Goal: Check status: Check status

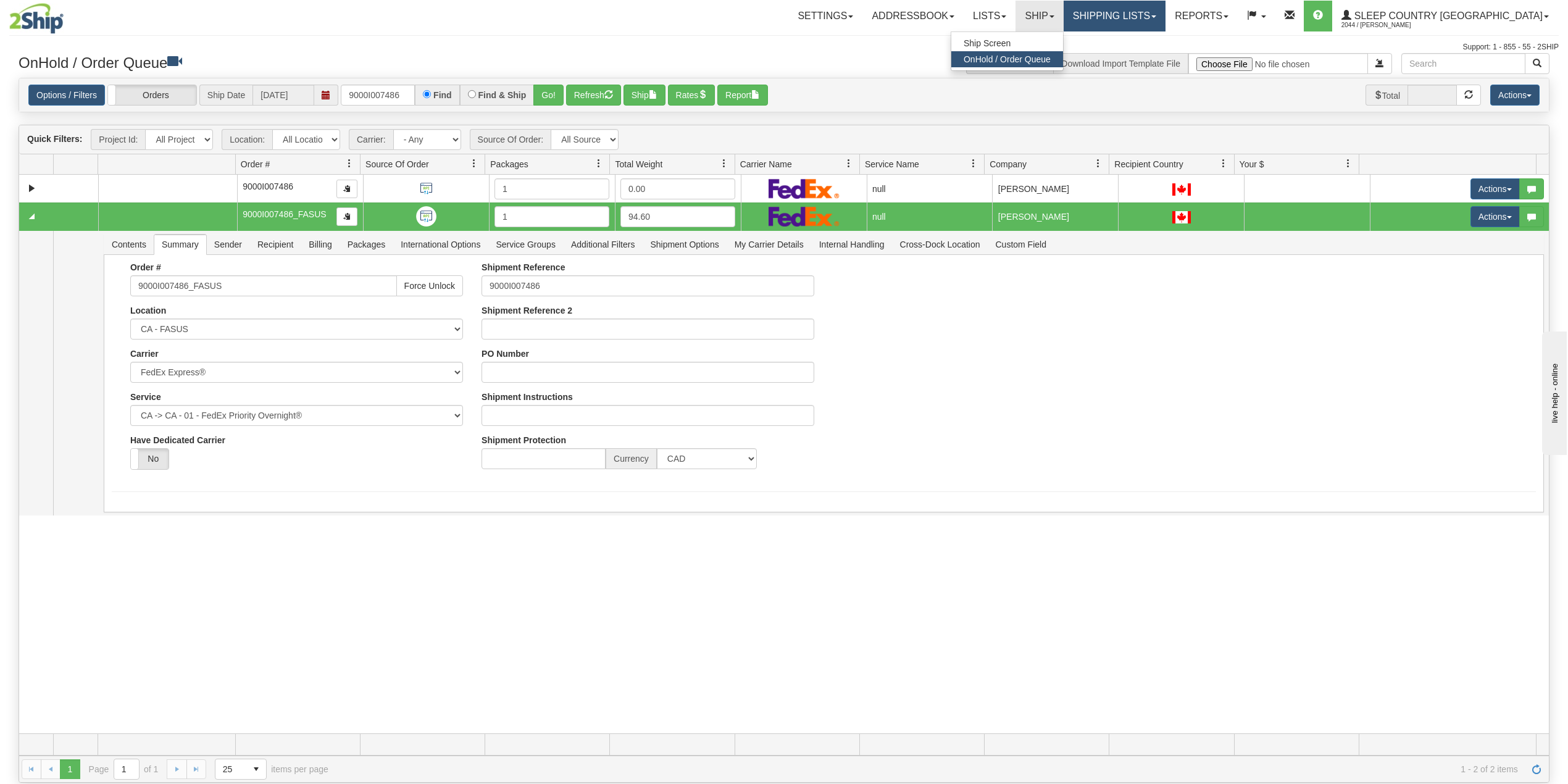
click at [1166, 13] on link "Shipping lists" at bounding box center [1114, 16] width 102 height 31
click at [1152, 55] on span "Search Shipment History" at bounding box center [1105, 59] width 96 height 10
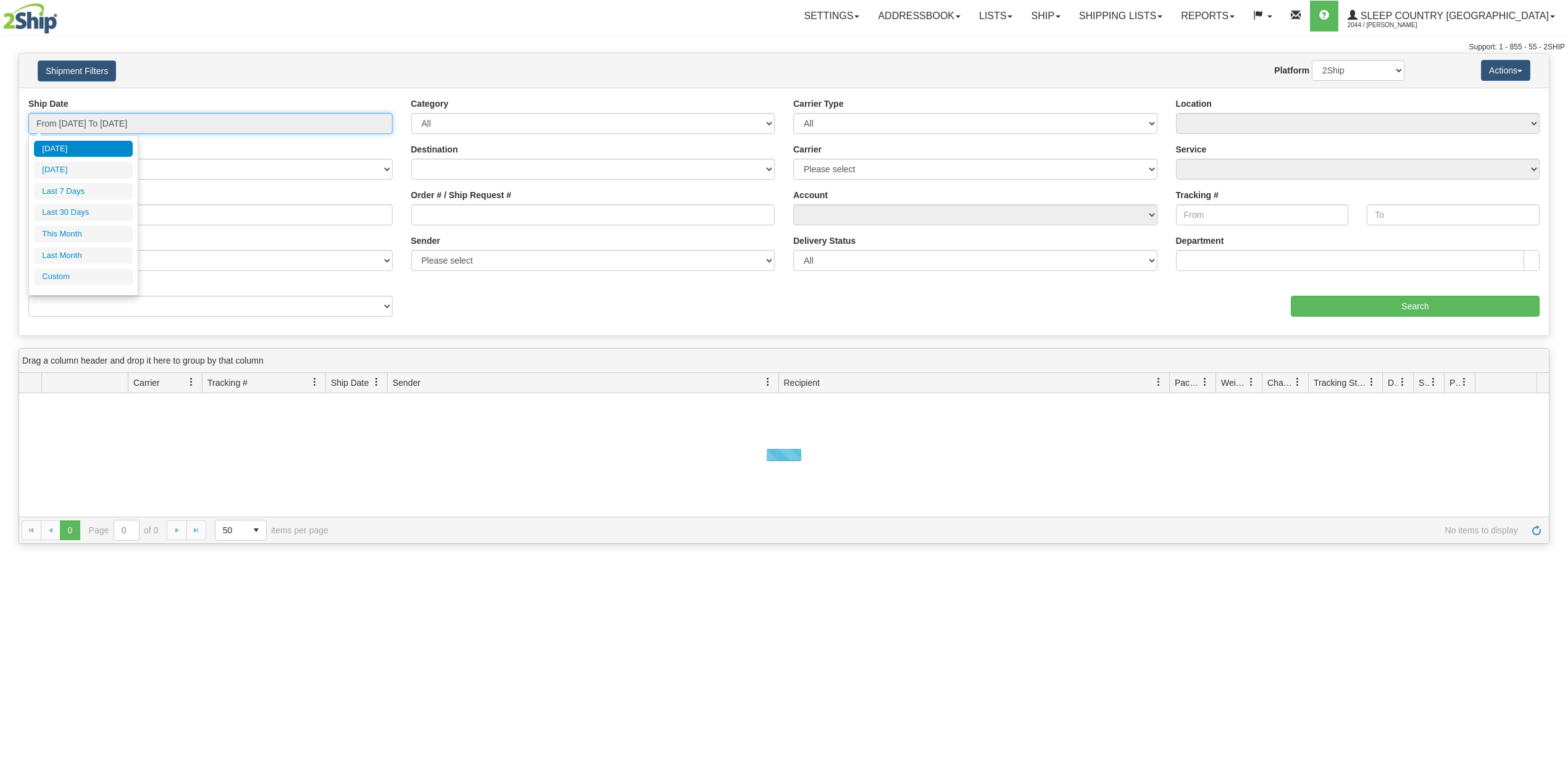
click at [99, 122] on input "From [DATE] To [DATE]" at bounding box center [210, 123] width 364 height 21
click at [78, 211] on li "Last 30 Days" at bounding box center [83, 212] width 99 height 17
type input "From 07/21/2025 To 08/19/2025"
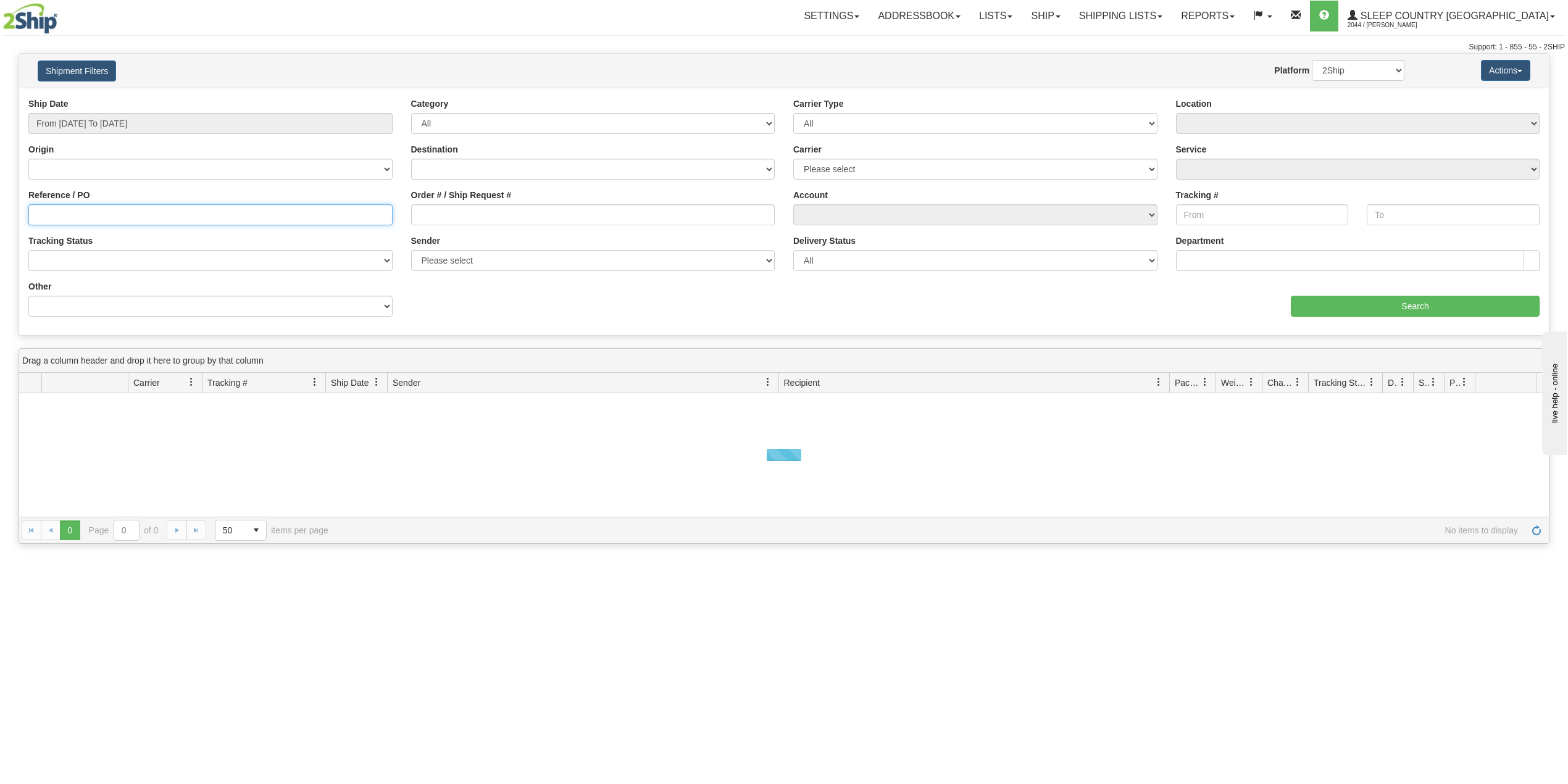
click at [78, 213] on input "Reference / PO" at bounding box center [210, 214] width 364 height 21
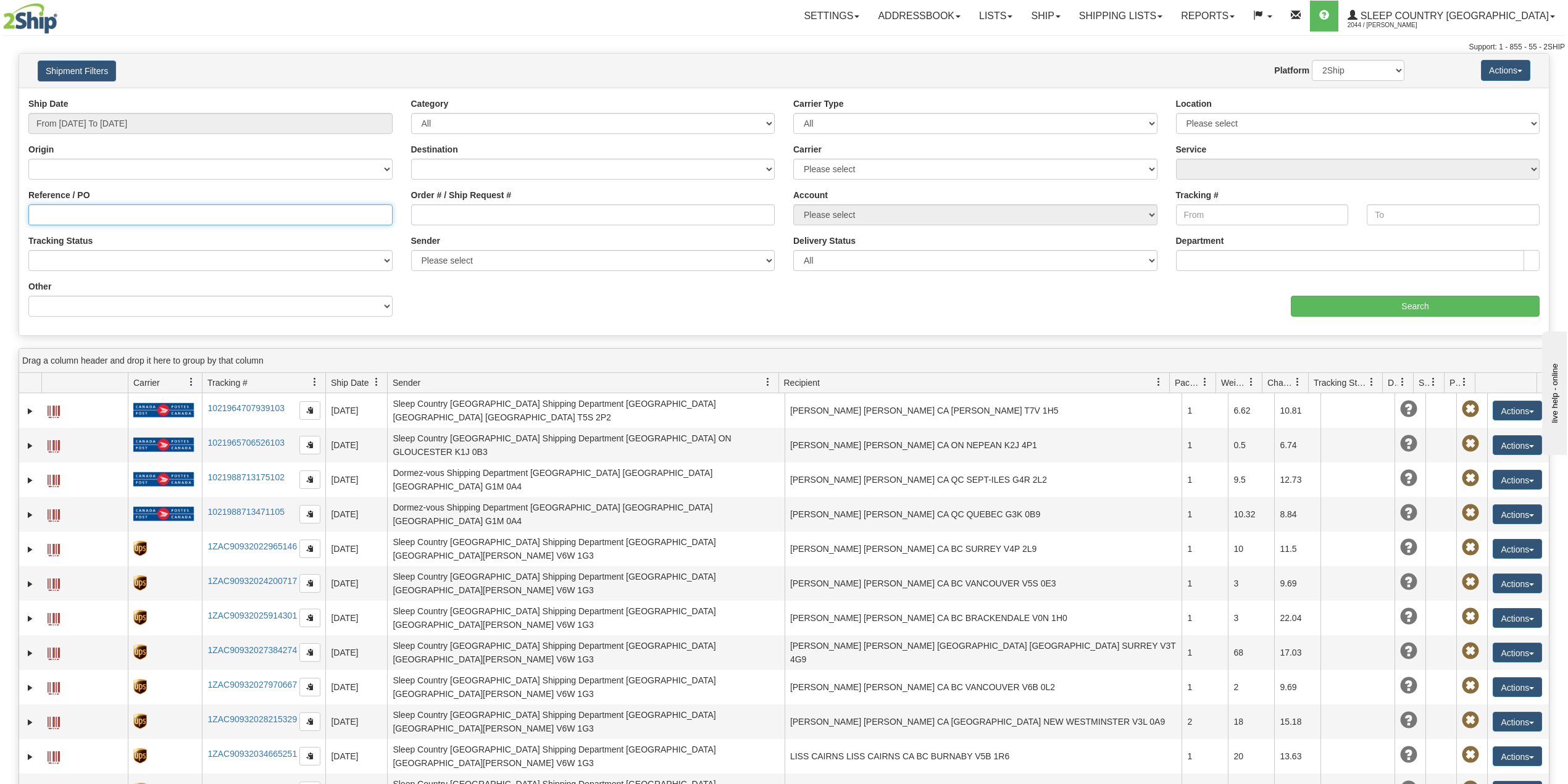
paste input "9002H998407"
type input "9002H998407"
drag, startPoint x: 1358, startPoint y: 67, endPoint x: 1356, endPoint y: 74, distance: 7.3
click at [1358, 67] on select "2Ship Imported" at bounding box center [1358, 70] width 92 height 21
select select "1"
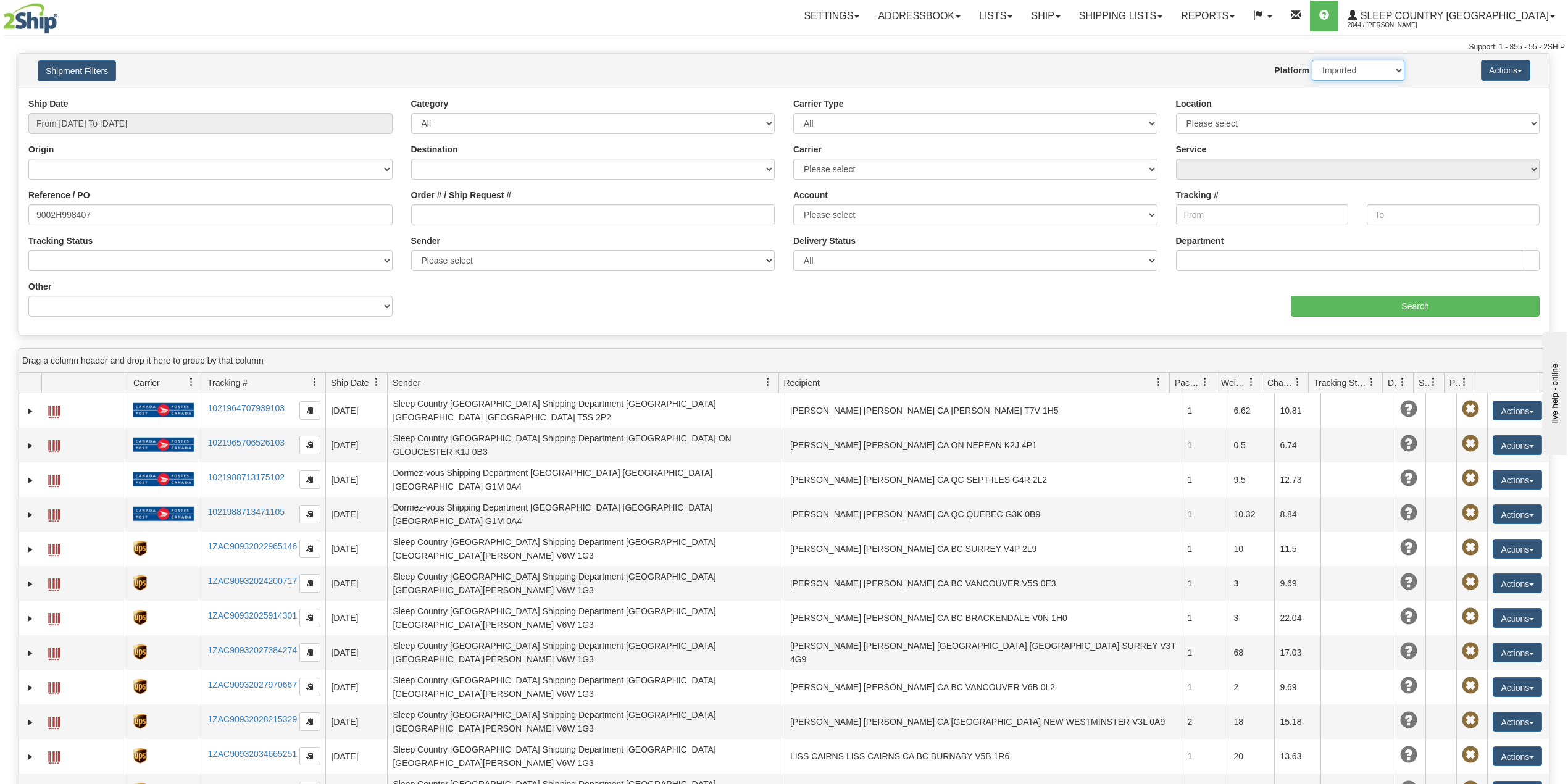
click at [1312, 60] on select "2Ship Imported" at bounding box center [1358, 70] width 92 height 21
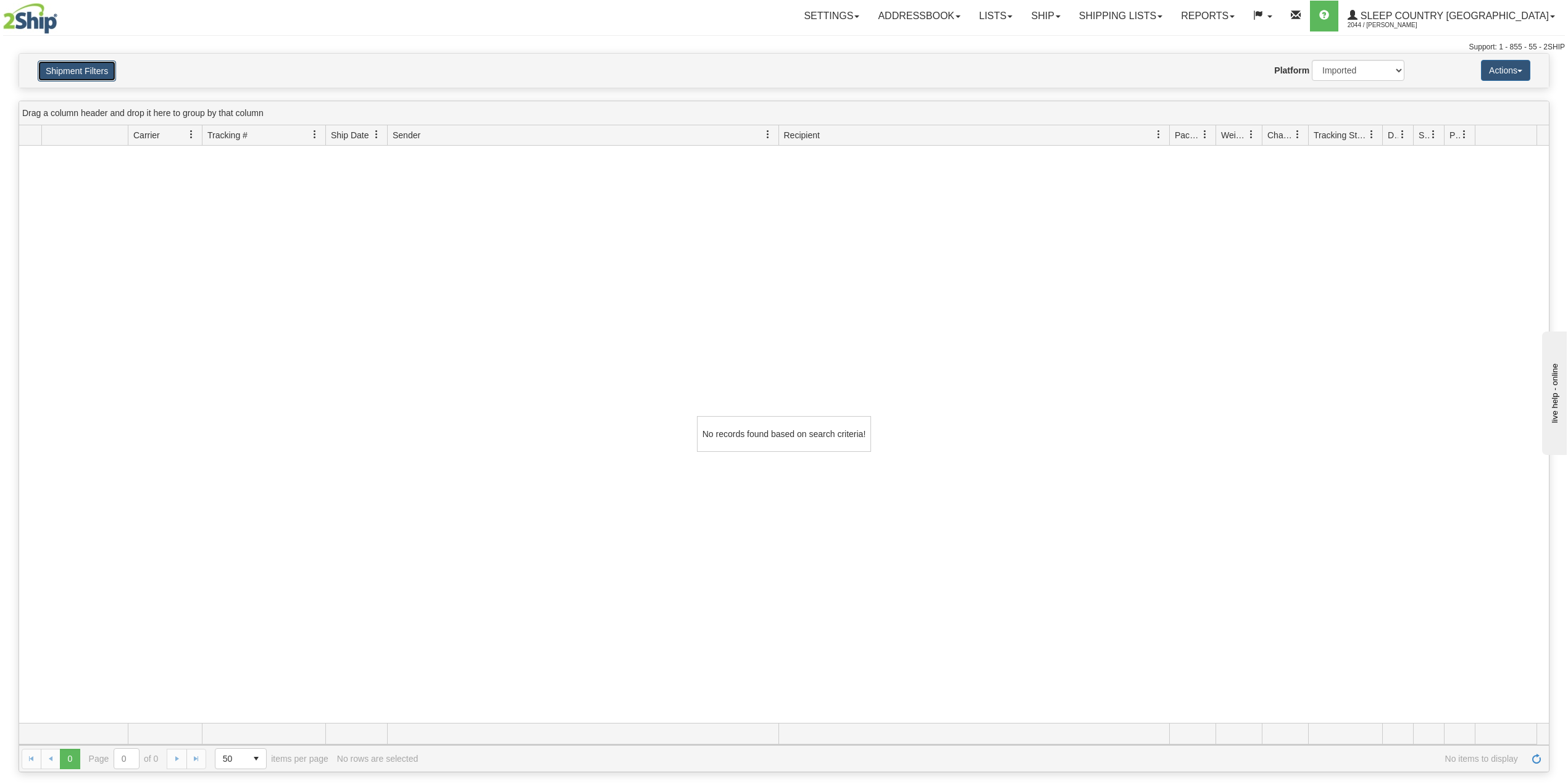
click at [64, 77] on button "Shipment Filters" at bounding box center [77, 71] width 78 height 21
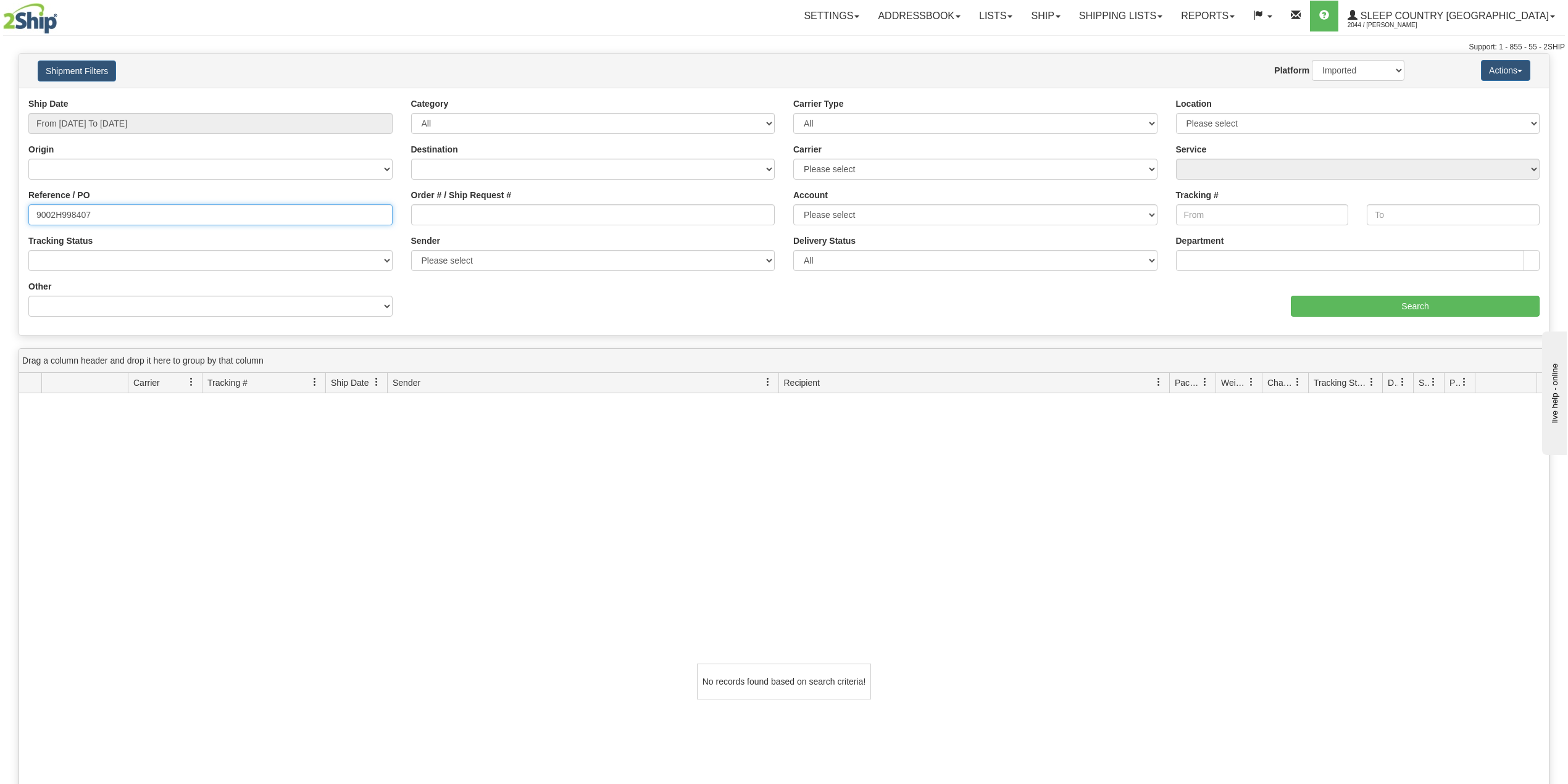
click at [71, 210] on input "9002H998407" at bounding box center [210, 214] width 364 height 21
paste input "0H991125"
type input "9000H991125"
drag, startPoint x: 1365, startPoint y: 73, endPoint x: 1365, endPoint y: 80, distance: 7.0
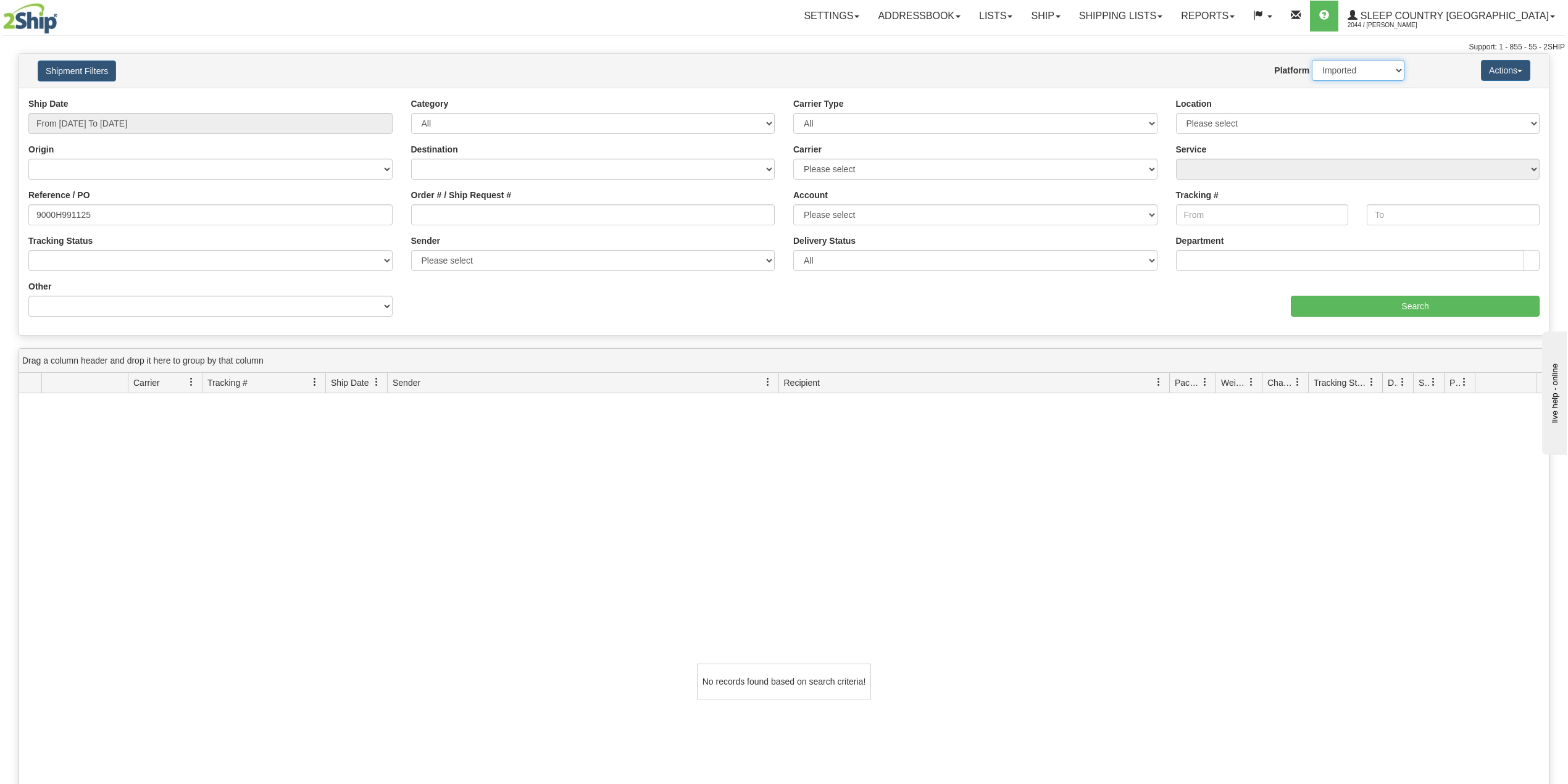
click at [1365, 73] on select "2Ship Imported" at bounding box center [1358, 70] width 92 height 21
select select "0"
click at [1312, 60] on select "2Ship Imported" at bounding box center [1358, 70] width 92 height 21
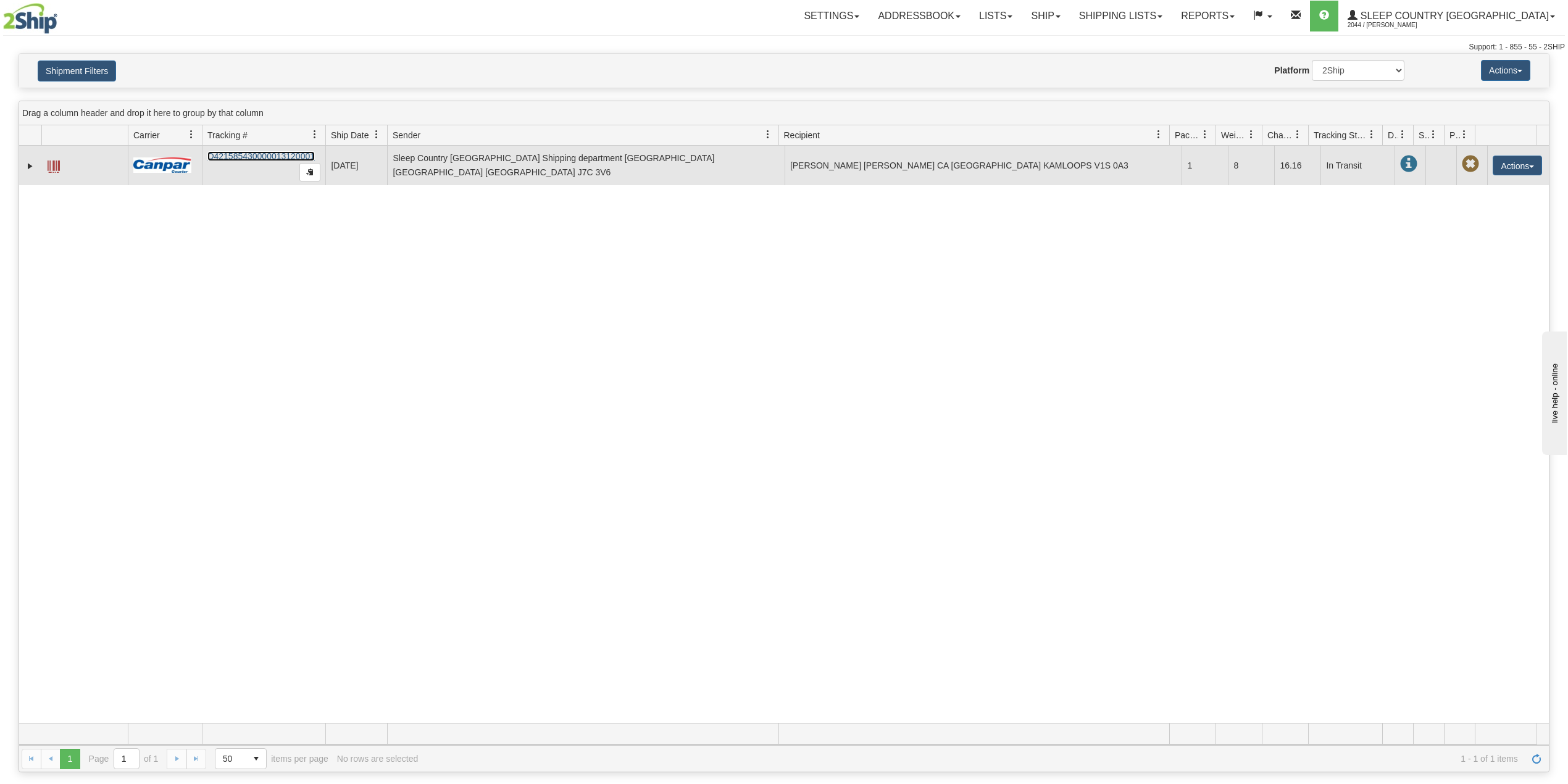
click at [232, 154] on link "D421585430000013120001" at bounding box center [261, 156] width 107 height 10
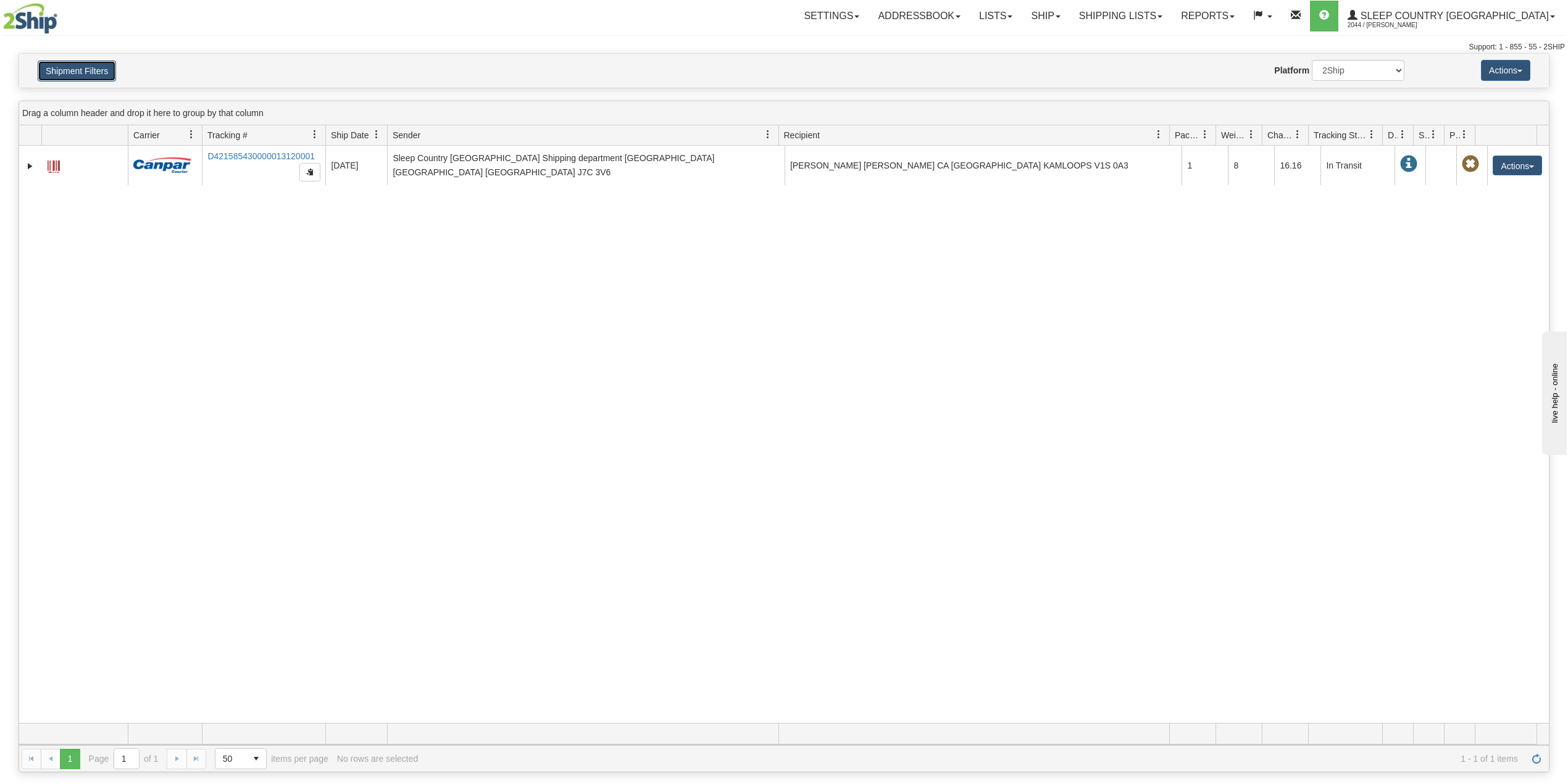
click at [94, 78] on button "Shipment Filters" at bounding box center [77, 71] width 78 height 21
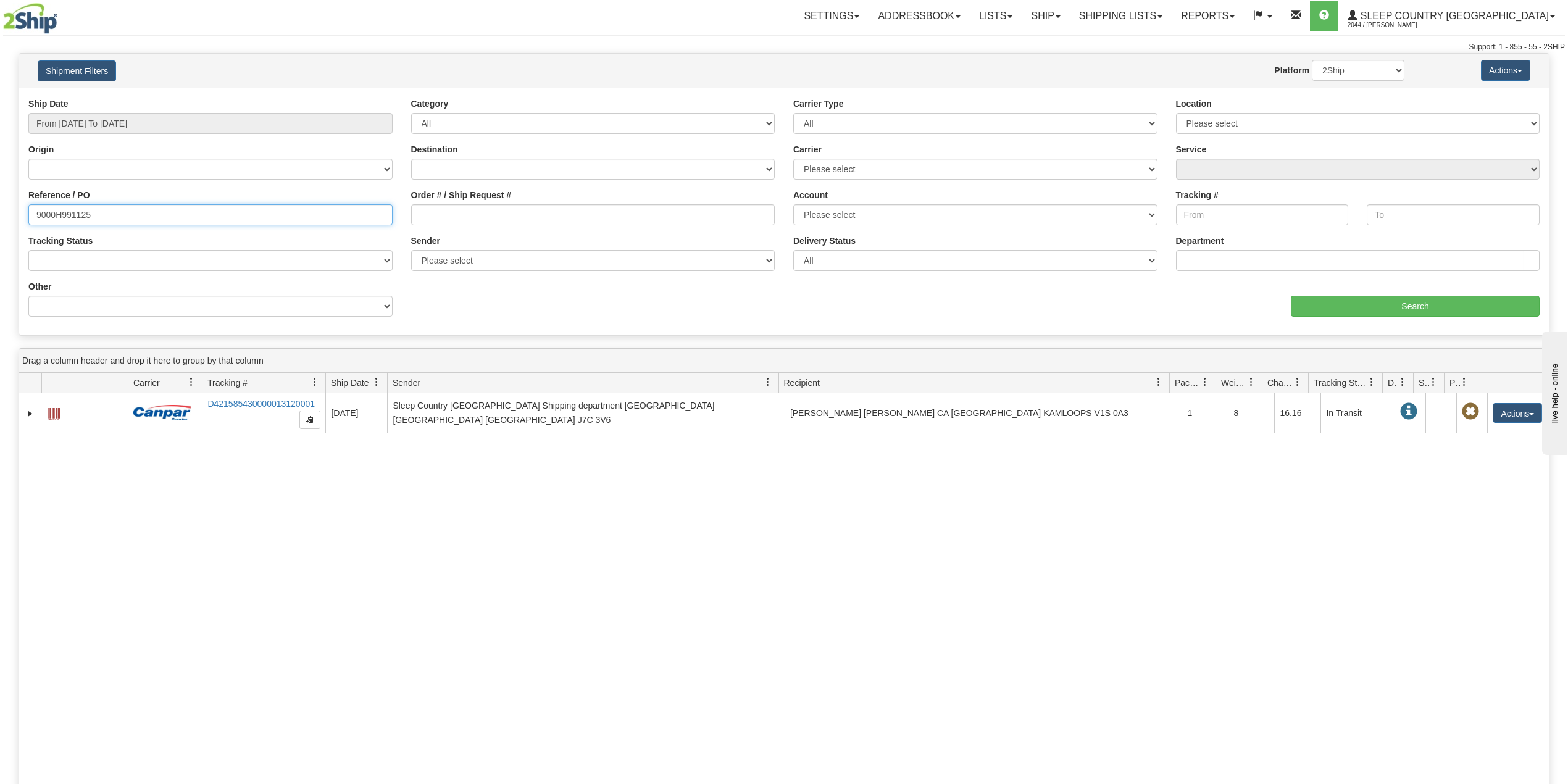
click at [75, 214] on input "9000H991125" at bounding box center [210, 214] width 364 height 21
paste input "7309"
click at [1323, 303] on input "Search" at bounding box center [1415, 306] width 249 height 21
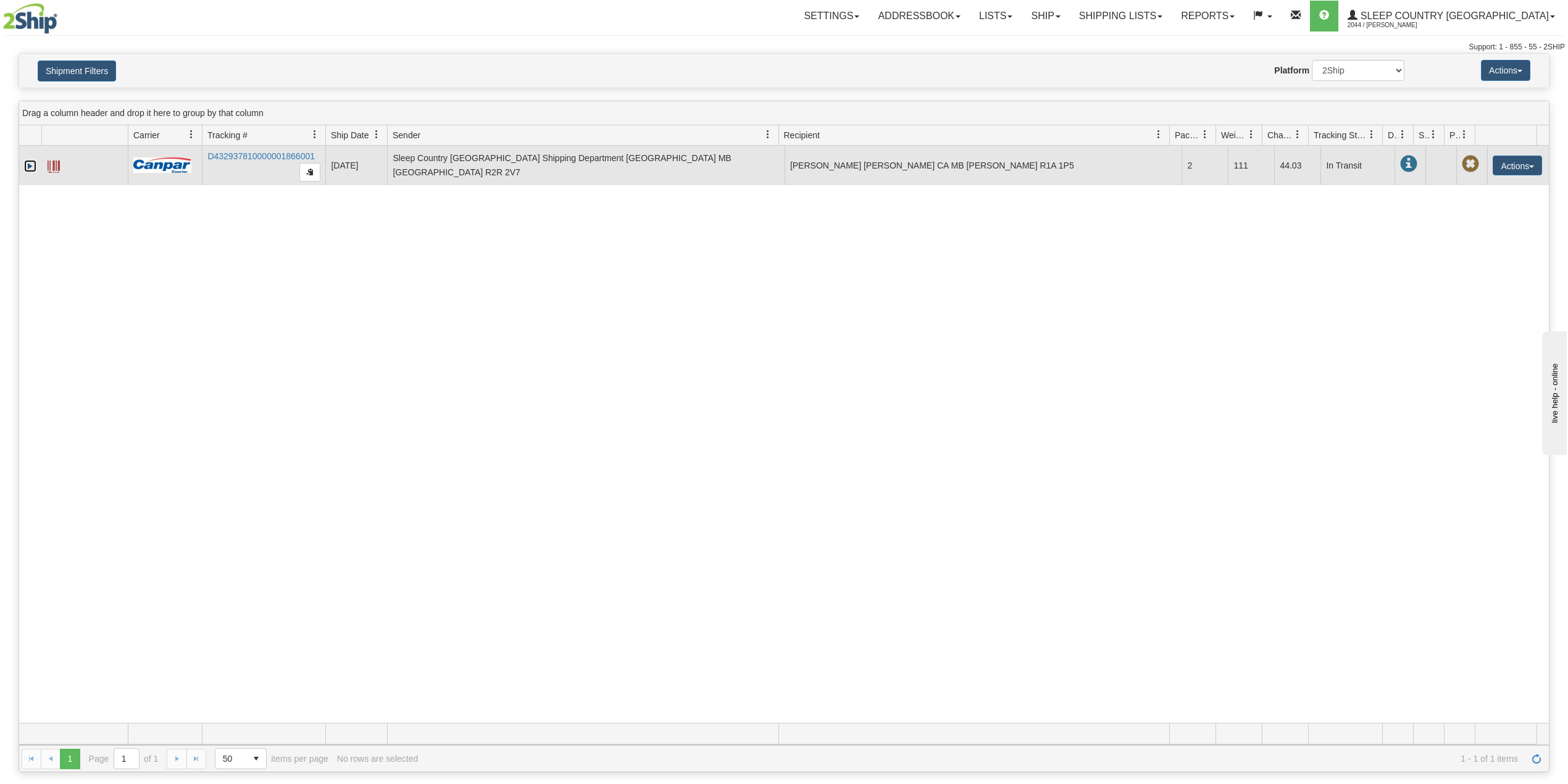
click at [28, 167] on link "Expand" at bounding box center [30, 166] width 12 height 12
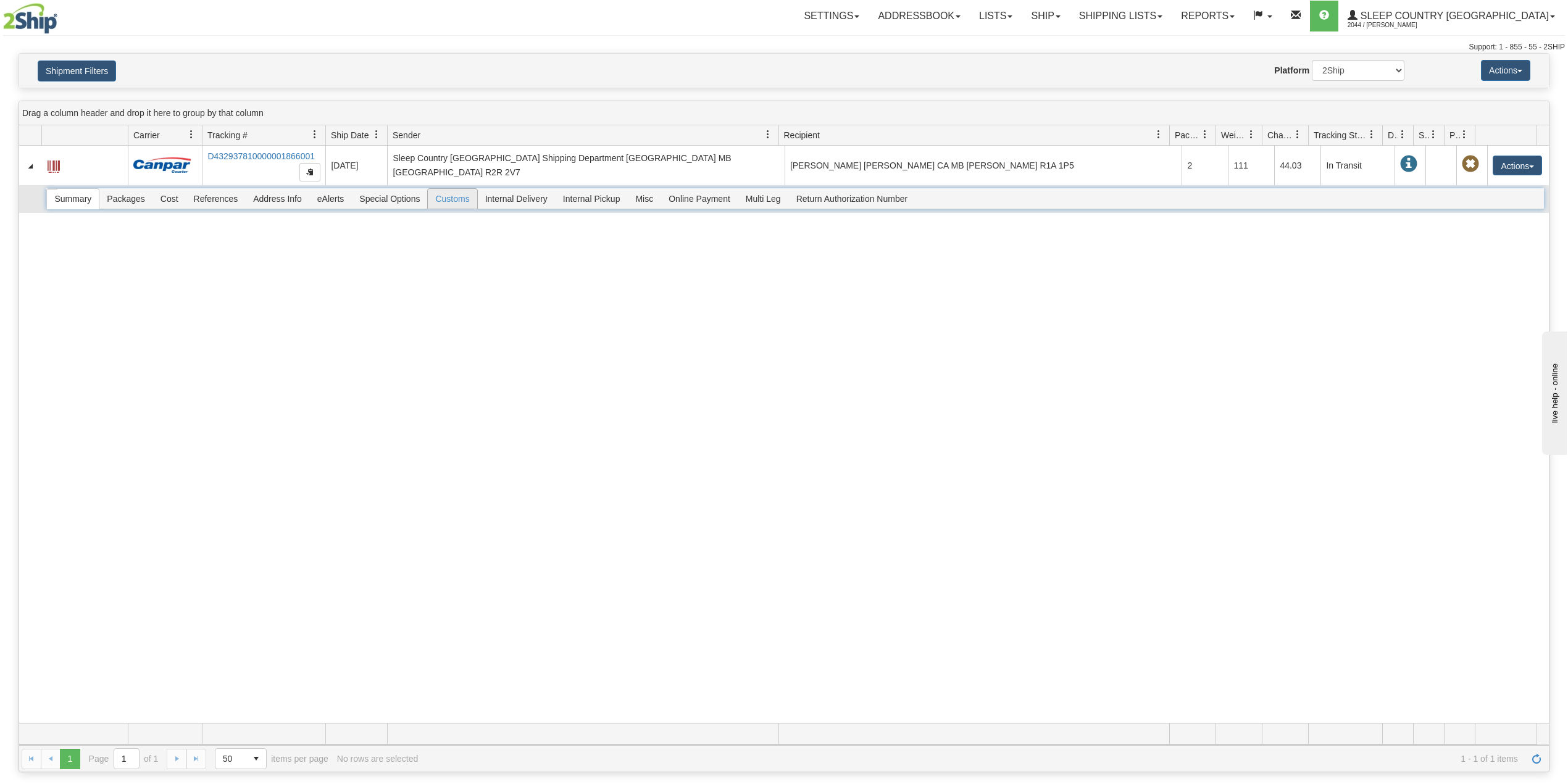
click at [452, 202] on span "Customs" at bounding box center [452, 198] width 49 height 20
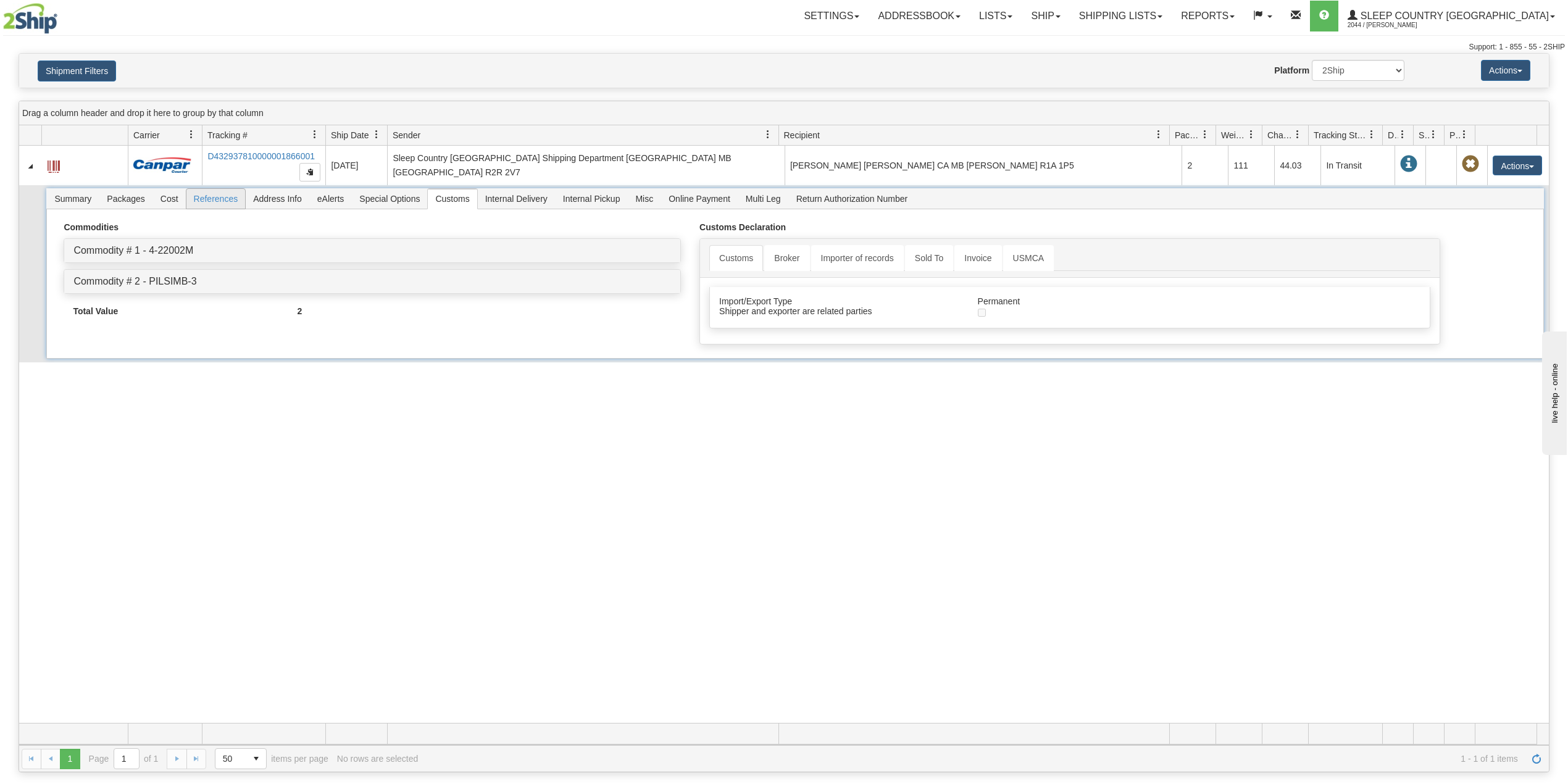
click at [214, 199] on span "References" at bounding box center [216, 198] width 59 height 20
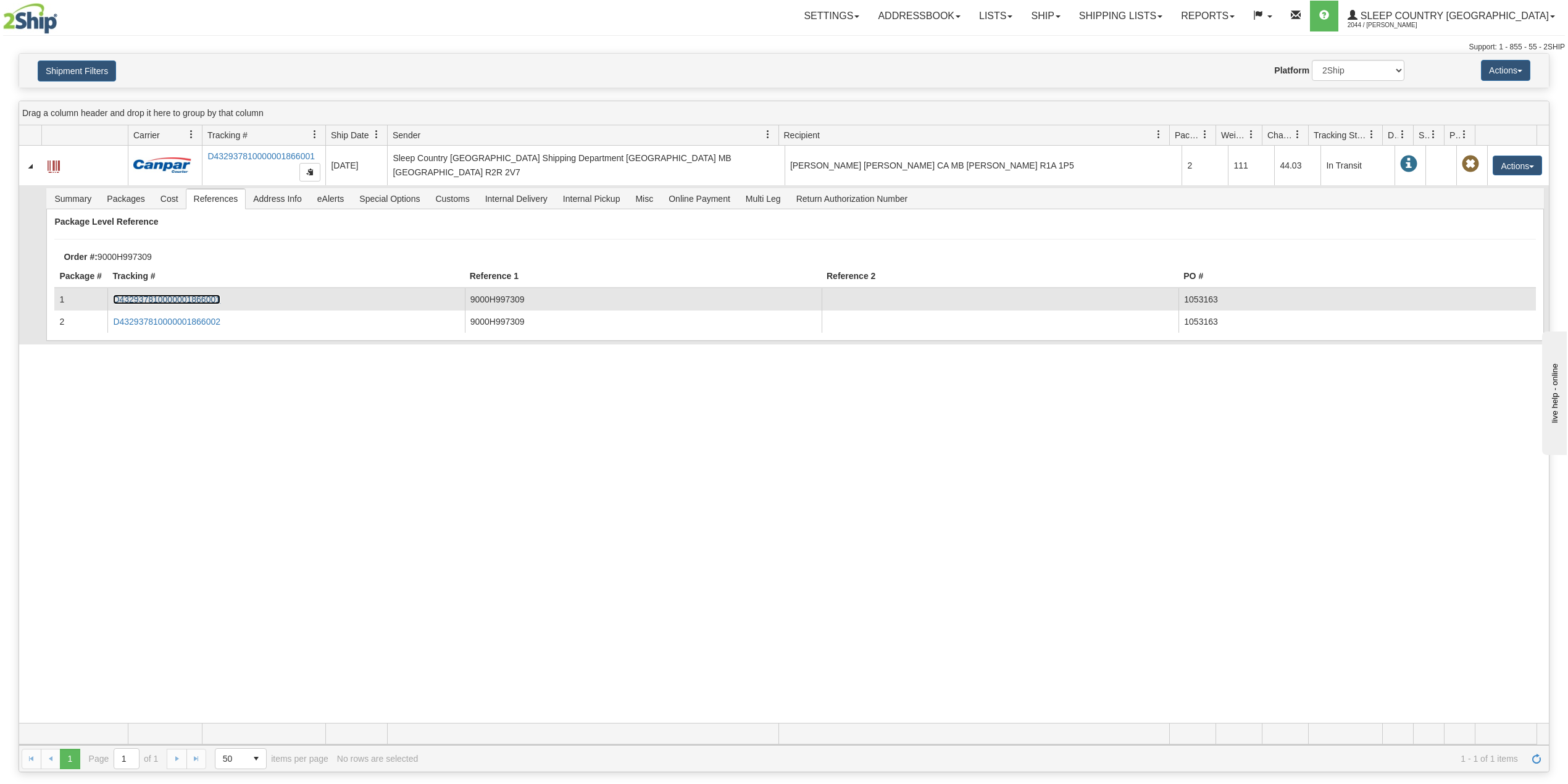
click at [161, 300] on link "D432937810000001866001" at bounding box center [167, 299] width 107 height 10
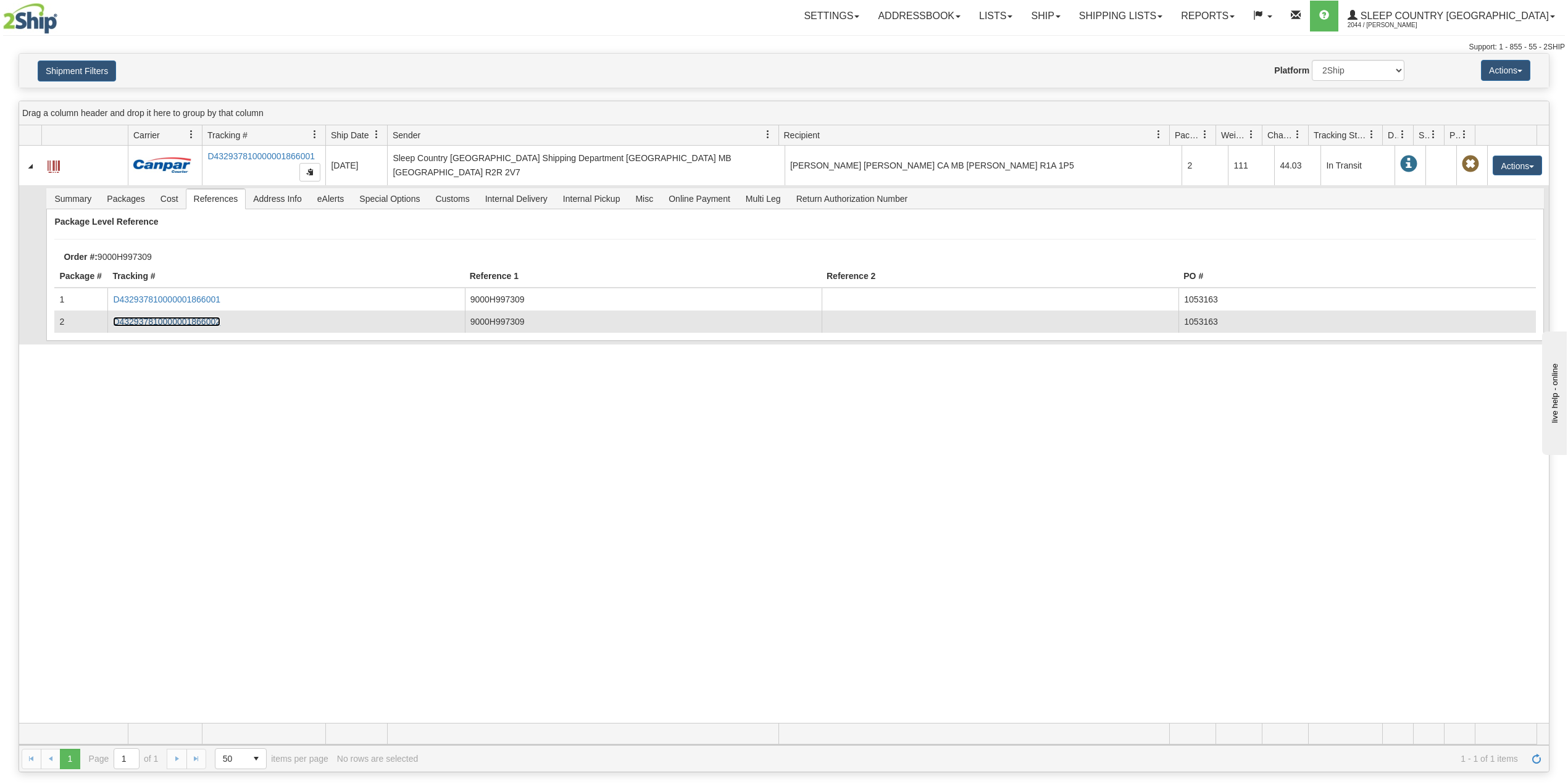
click at [215, 322] on link "D432937810000001866002" at bounding box center [167, 322] width 107 height 10
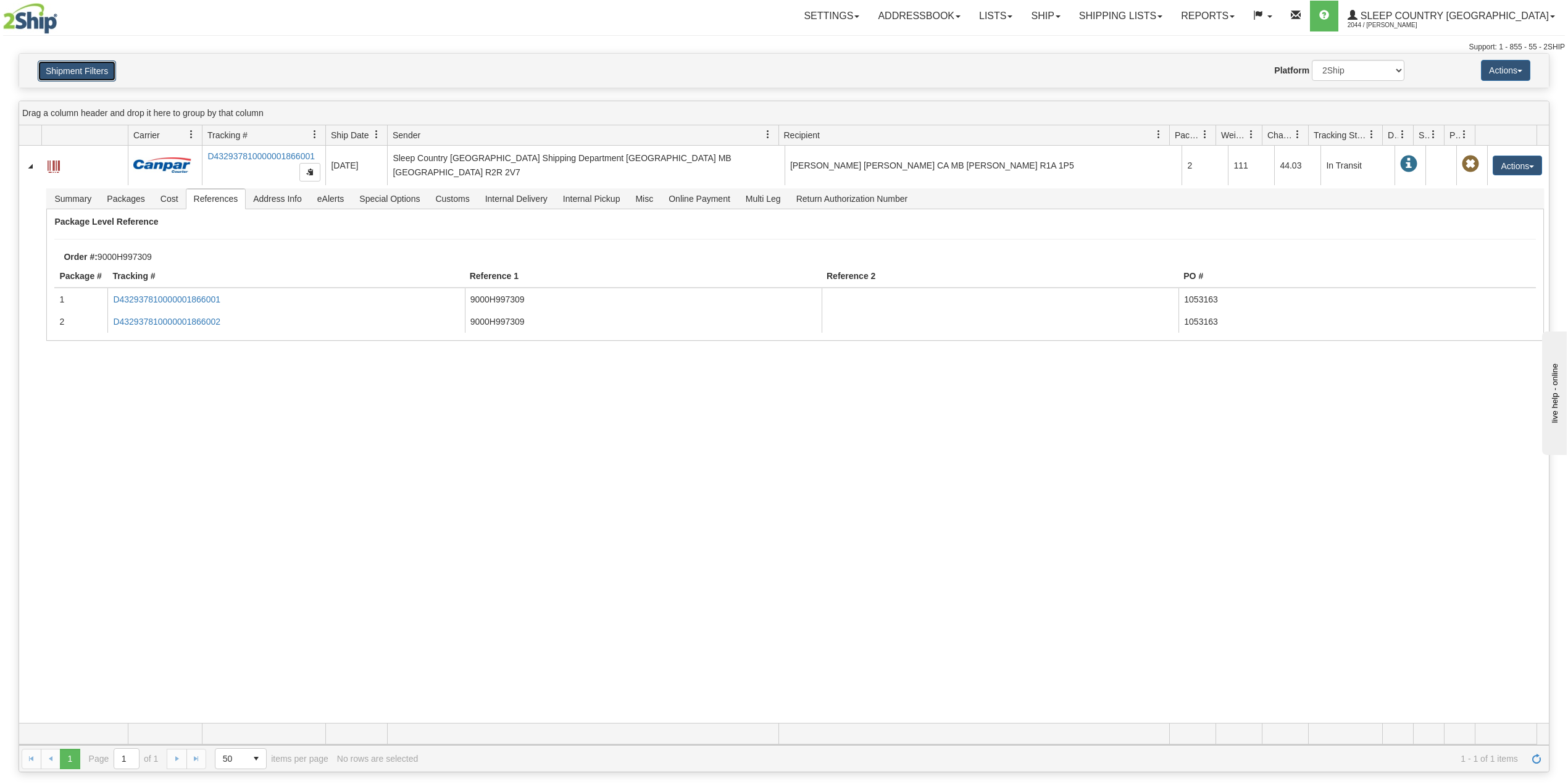
click at [90, 77] on button "Shipment Filters" at bounding box center [77, 71] width 78 height 21
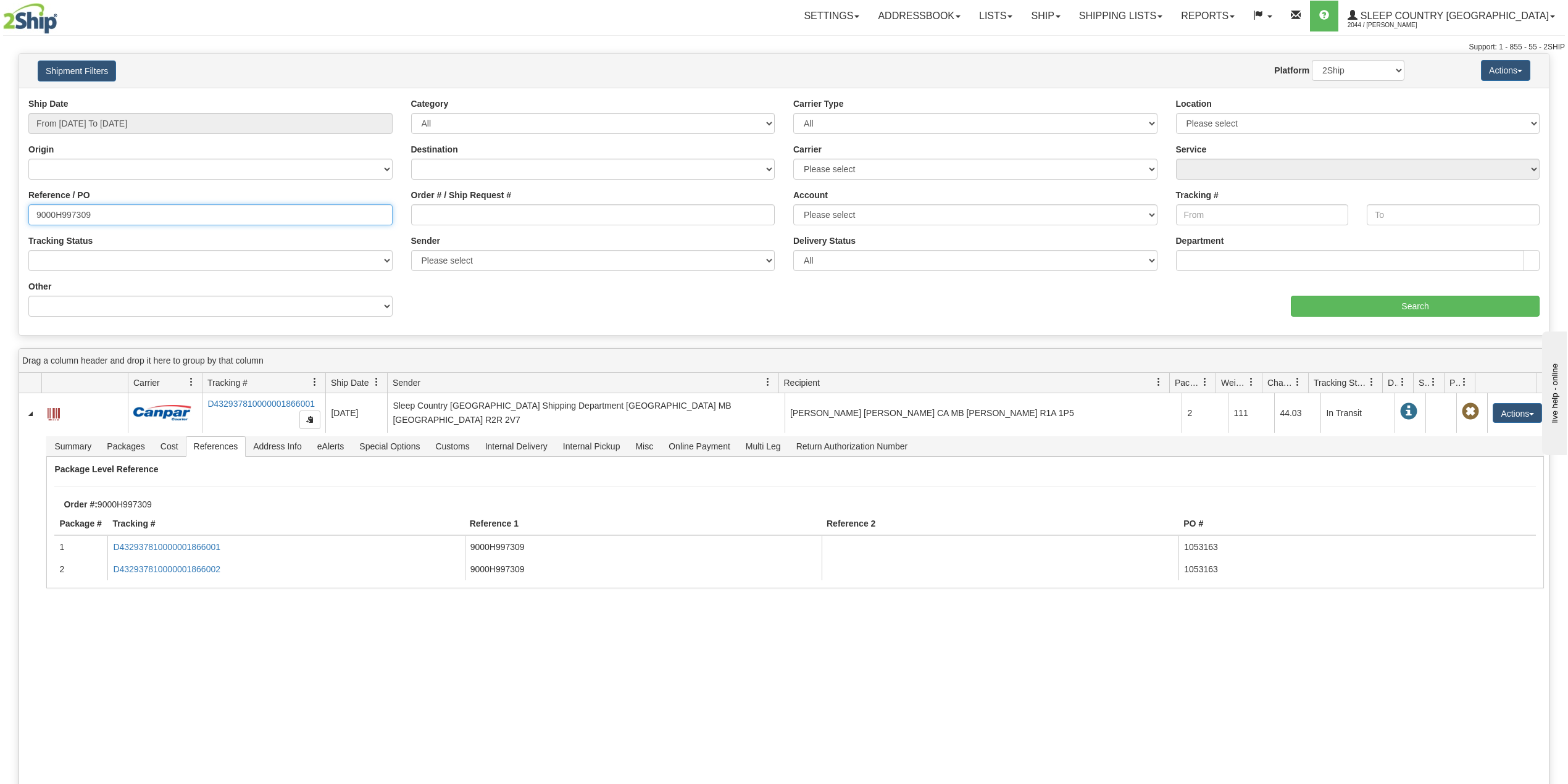
click at [77, 218] on input "9000H997309" at bounding box center [210, 214] width 364 height 21
paste input "836"
click at [1412, 307] on input "Search" at bounding box center [1415, 306] width 249 height 21
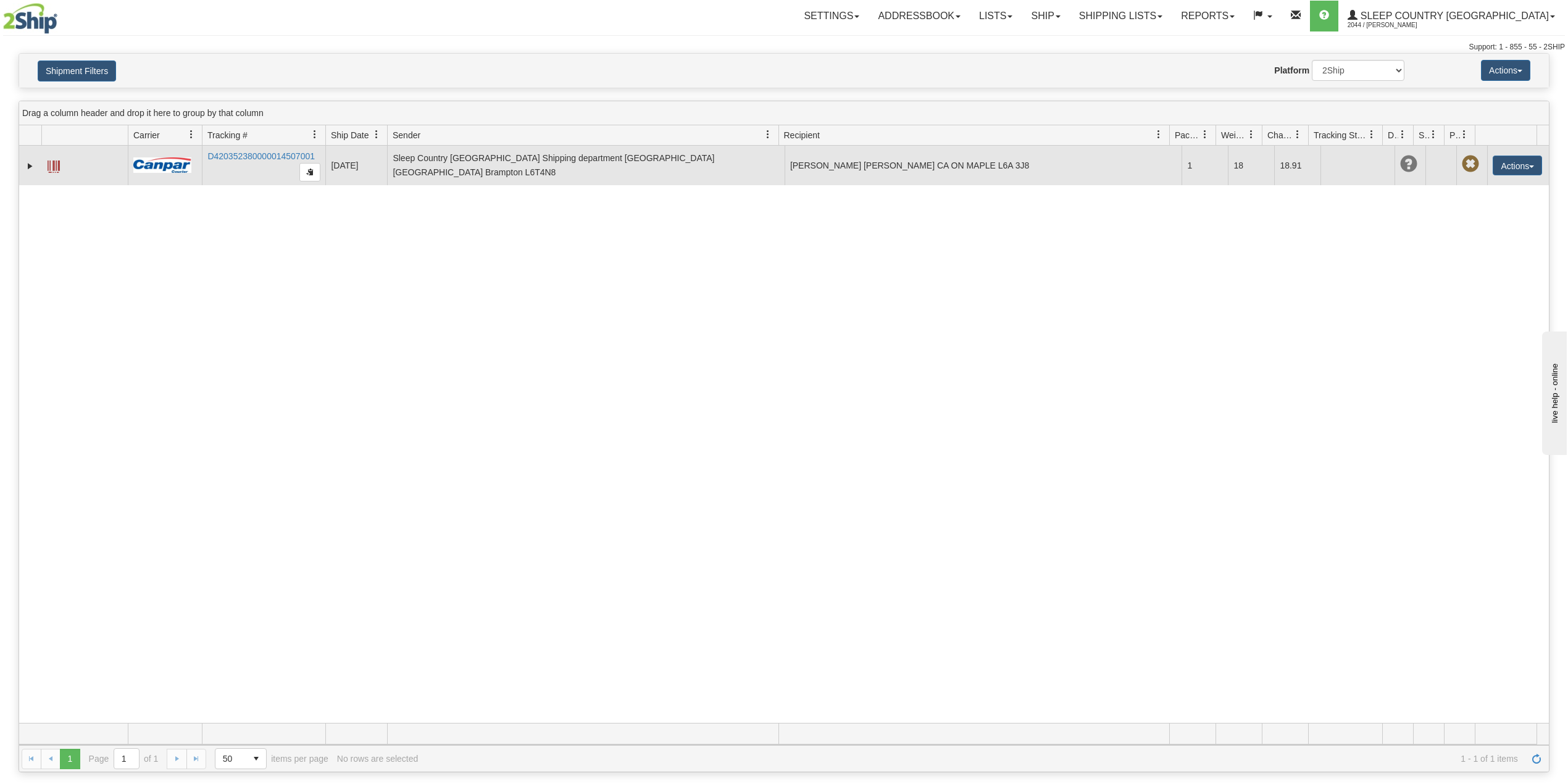
click at [22, 167] on td at bounding box center [30, 165] width 22 height 40
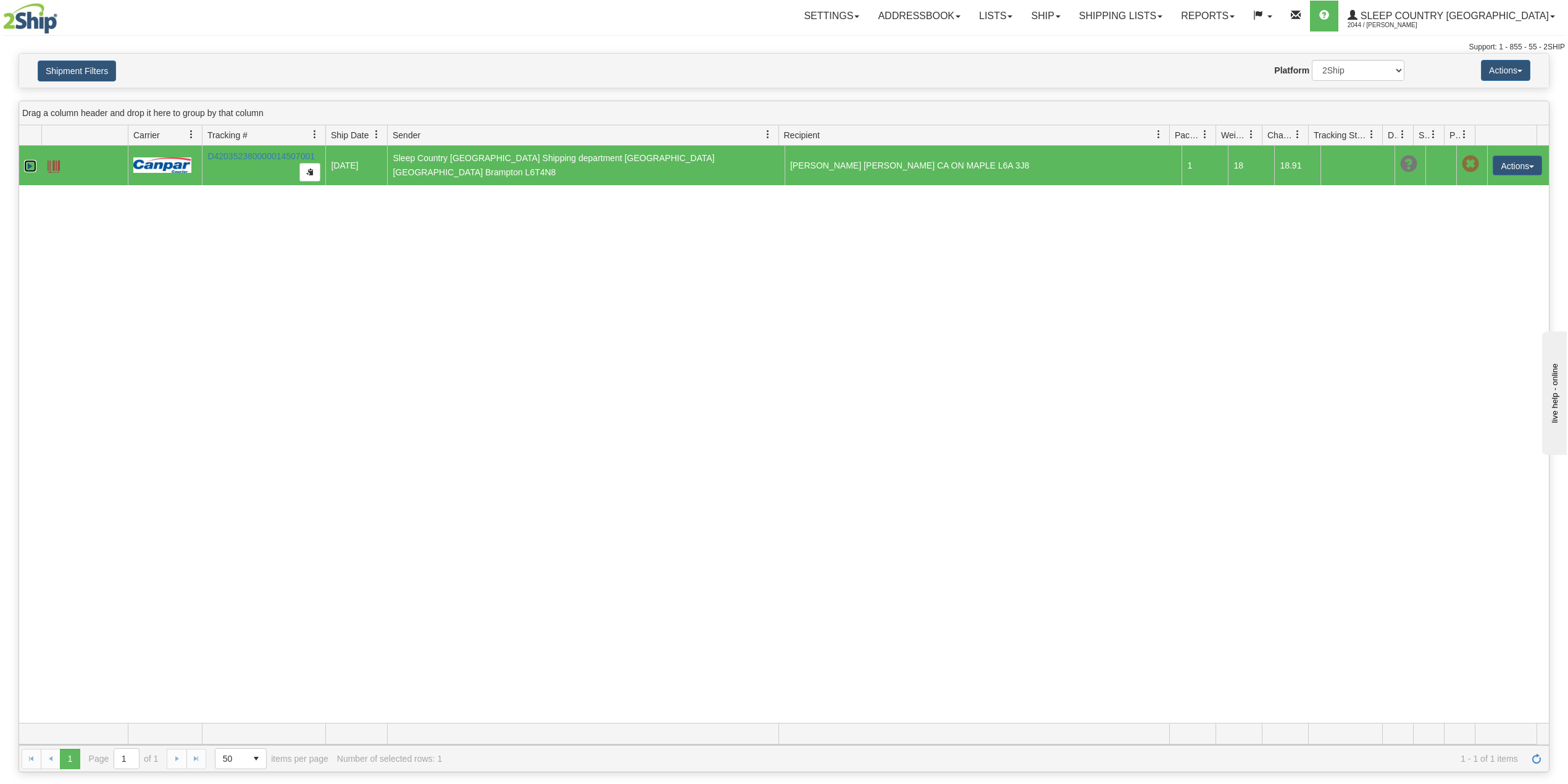
click at [30, 164] on link "Expand" at bounding box center [30, 166] width 12 height 12
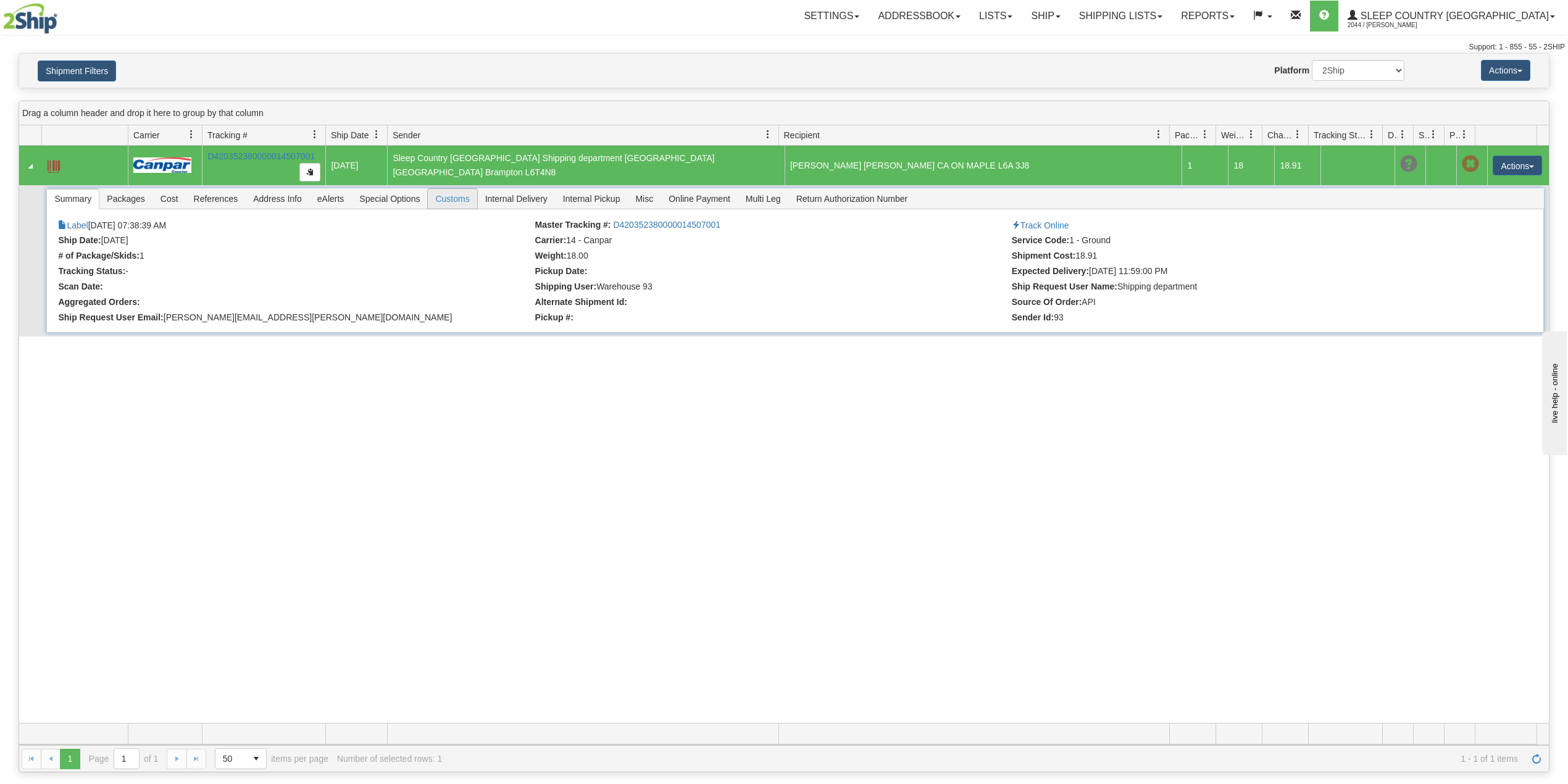
click at [460, 201] on span "Customs" at bounding box center [452, 198] width 49 height 20
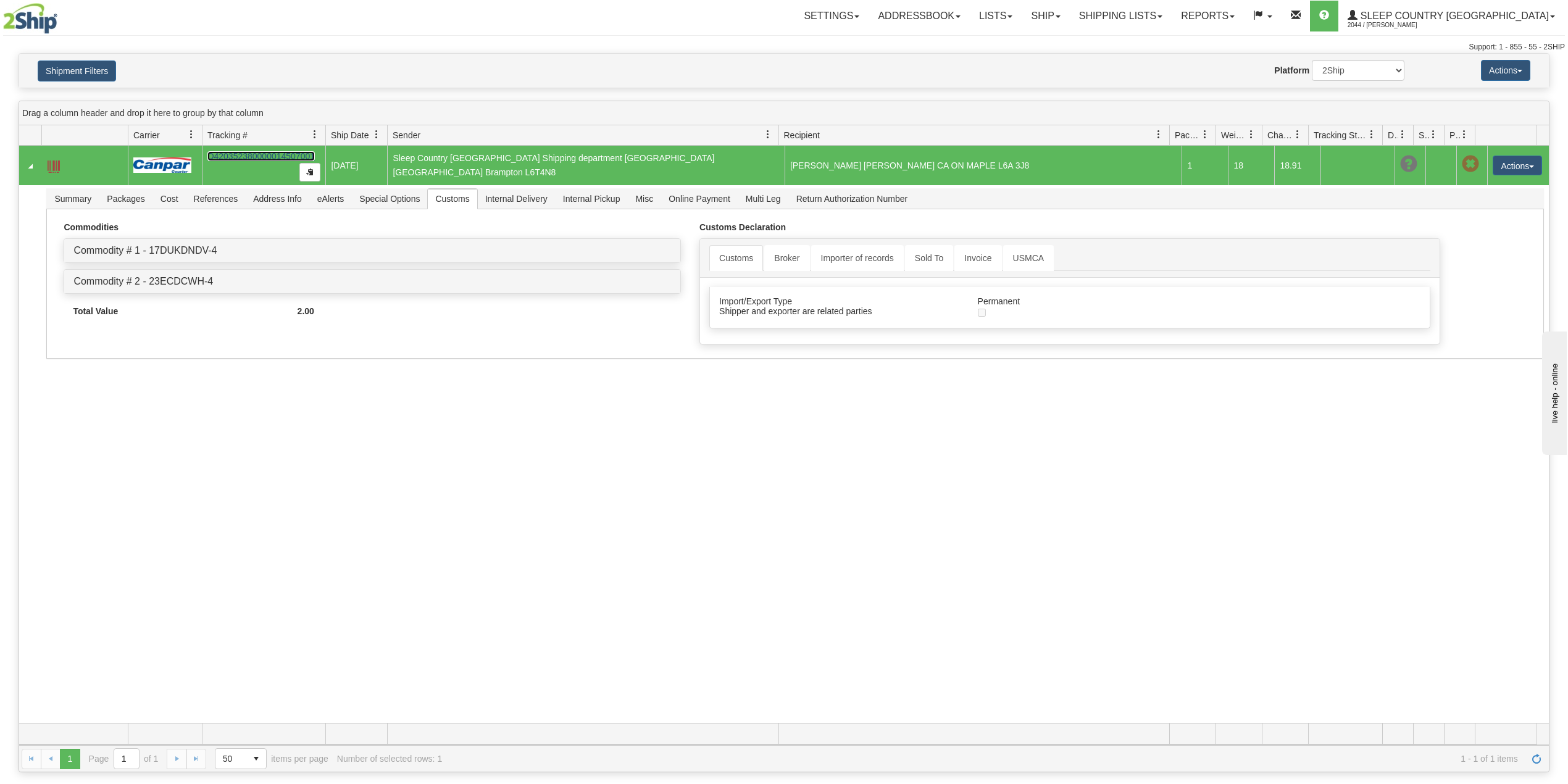
click at [247, 154] on link "D420352380000014507001" at bounding box center [261, 156] width 107 height 10
click at [100, 67] on button "Shipment Filters" at bounding box center [77, 71] width 78 height 21
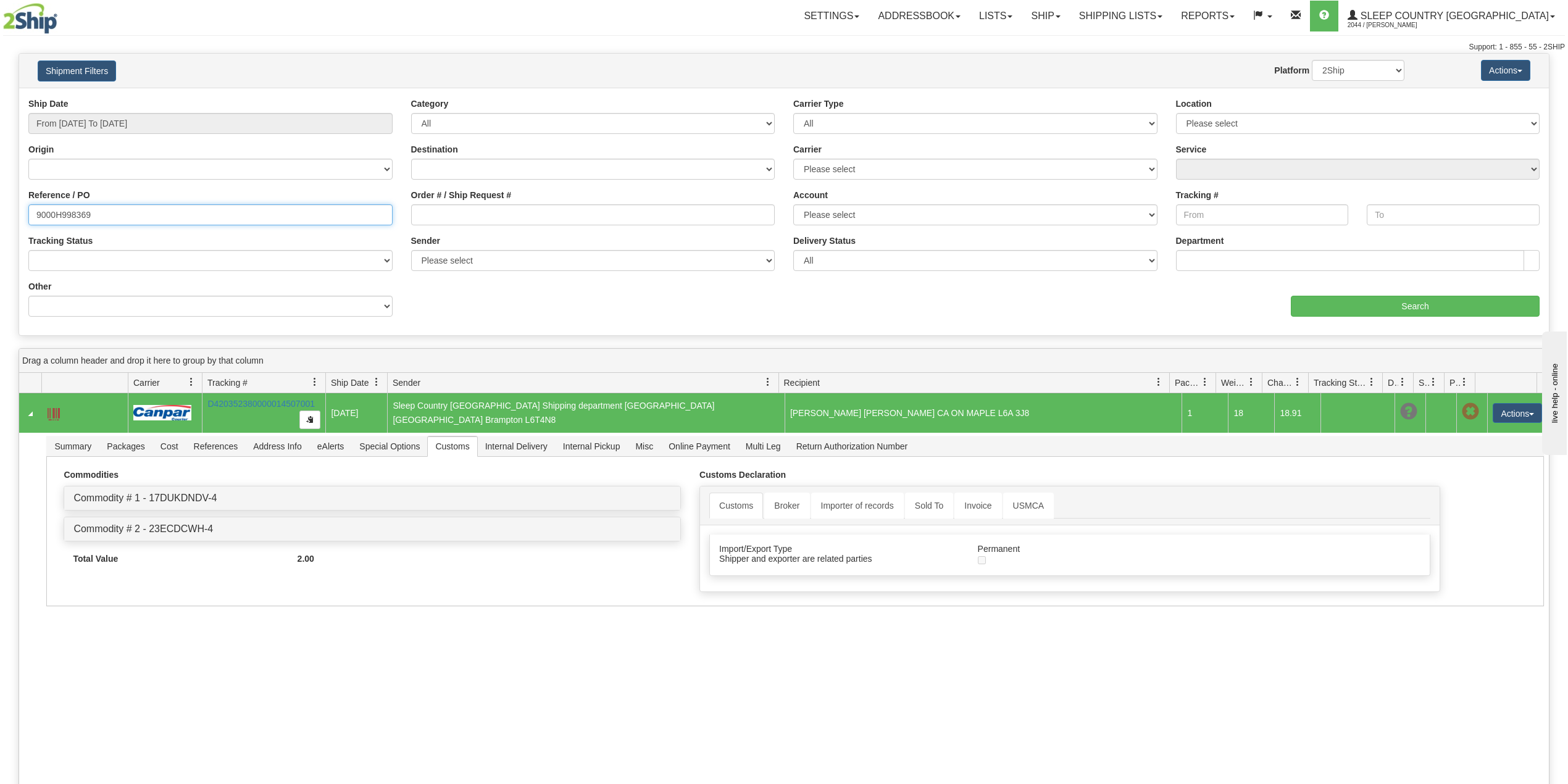
click at [75, 217] on input "9000H998369" at bounding box center [210, 214] width 364 height 21
paste input "42898"
type input "9000H942898"
click at [1331, 304] on input "Search" at bounding box center [1415, 306] width 249 height 21
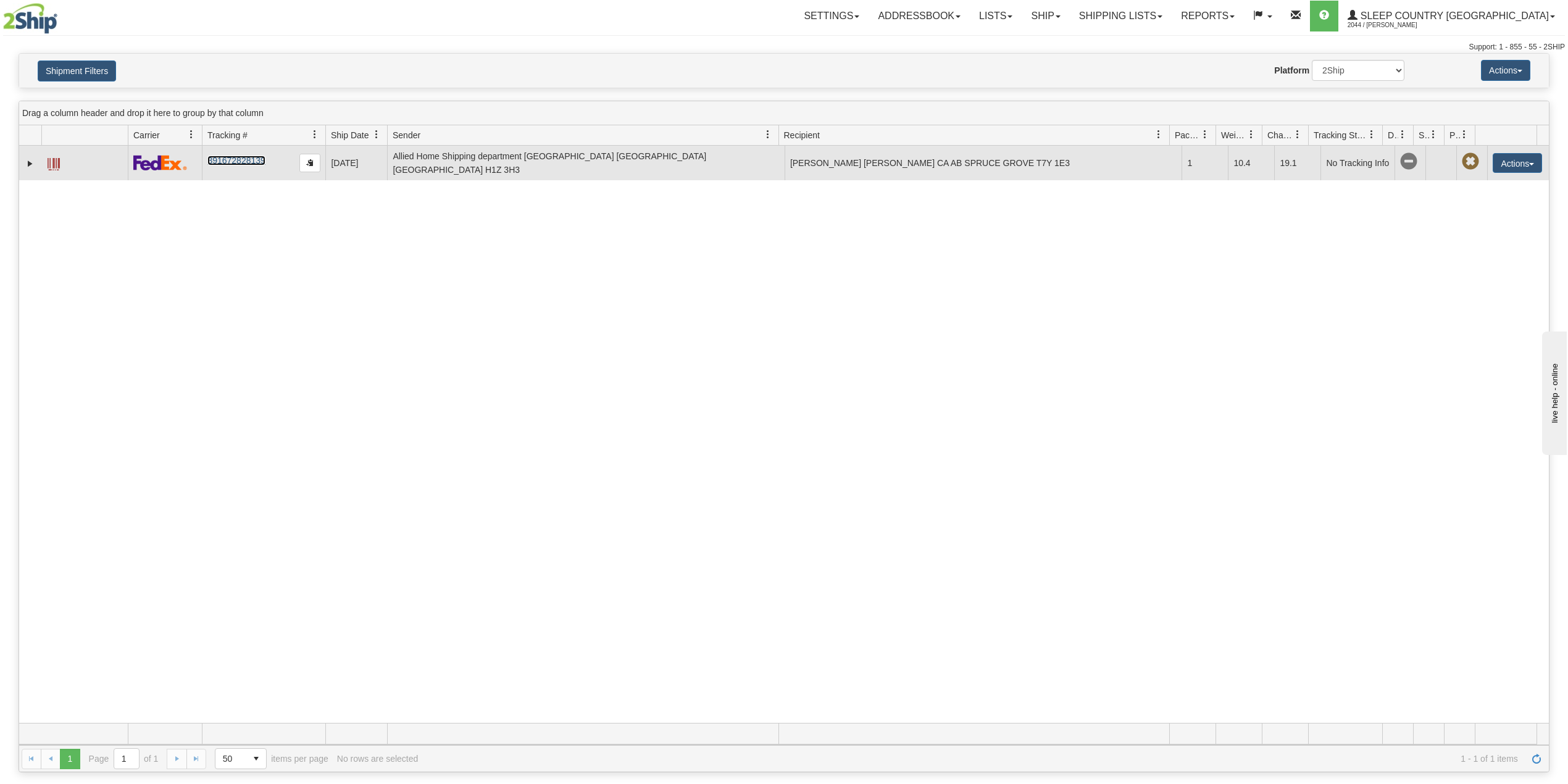
click at [222, 165] on link "391672828139" at bounding box center [236, 160] width 57 height 10
